Goal: Task Accomplishment & Management: Use online tool/utility

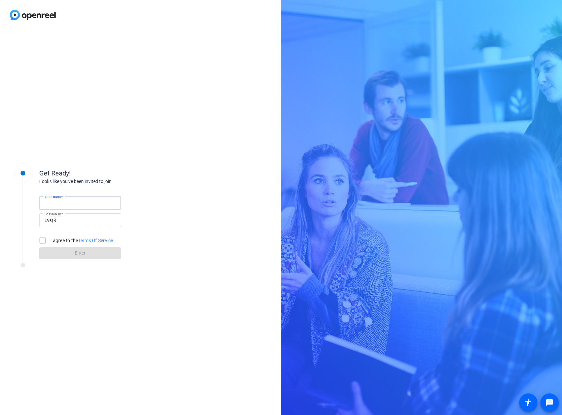
click at [83, 203] on input "Your name" at bounding box center [79, 203] width 71 height 8
type input "[PERSON_NAME]"
click at [43, 238] on input "I agree to the Terms Of Service" at bounding box center [42, 240] width 13 height 13
checkbox input "true"
click at [67, 254] on span at bounding box center [80, 254] width 82 height 16
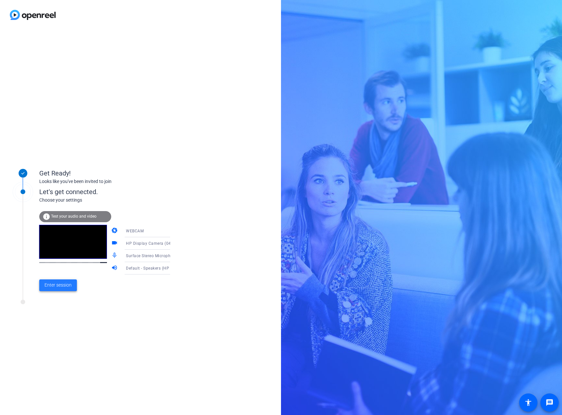
click at [65, 289] on span "Enter session" at bounding box center [57, 285] width 27 height 7
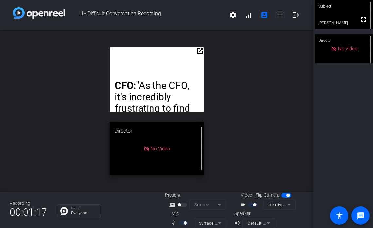
click at [196, 50] on mat-icon "open_in_new" at bounding box center [200, 51] width 8 height 8
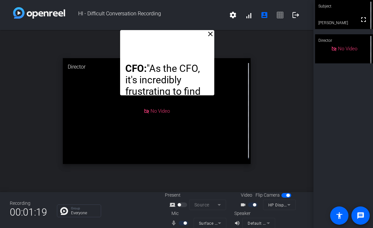
drag, startPoint x: 174, startPoint y: 42, endPoint x: 184, endPoint y: -5, distance: 47.9
click at [184, 0] on html "Accessibility Screen-Reader Guide, Feedback, and Issue Reporting | New window H…" at bounding box center [186, 114] width 373 height 228
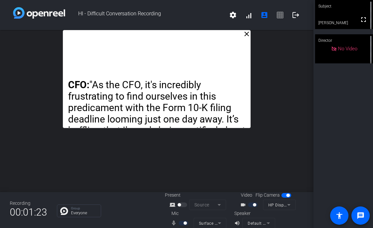
drag, startPoint x: 186, startPoint y: 69, endPoint x: 175, endPoint y: 65, distance: 12.5
click at [175, 65] on div "CFO: "As the CFO, it's incredibly frustrating to find ourselves in this predica…" at bounding box center [157, 79] width 188 height 98
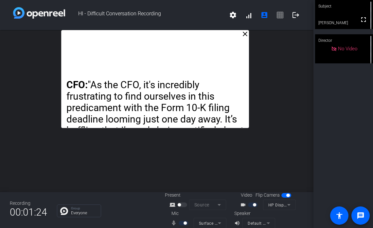
drag, startPoint x: 175, startPoint y: 65, endPoint x: 174, endPoint y: 47, distance: 18.3
click at [174, 47] on div "CFO: "As the CFO, it's incredibly frustrating to find ourselves in this predica…" at bounding box center [155, 79] width 188 height 98
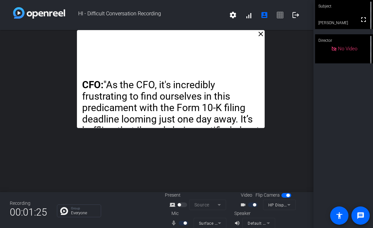
drag, startPoint x: 176, startPoint y: 47, endPoint x: 195, endPoint y: 42, distance: 18.9
click at [195, 42] on div "CFO: "As the CFO, it's incredibly frustrating to find ourselves in this predica…" at bounding box center [171, 79] width 188 height 98
